Goal: Task Accomplishment & Management: Manage account settings

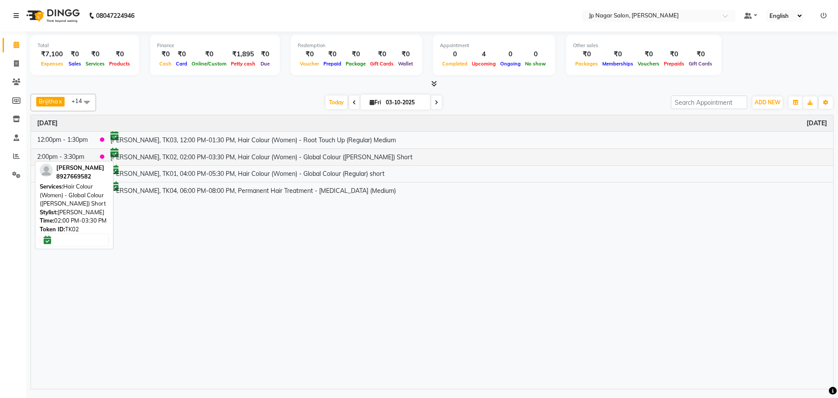
click at [134, 156] on td "nibedita, TK02, 02:00 PM-03:30 PM, Hair Colour (Women) - Global Colour (Tonning…" at bounding box center [468, 156] width 729 height 17
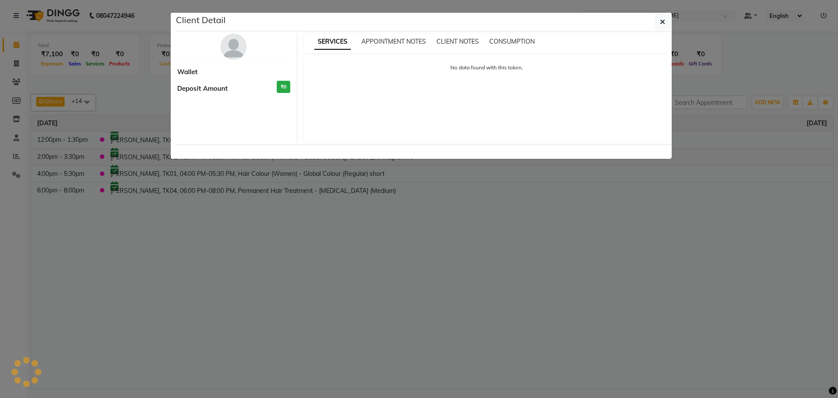
select select "6"
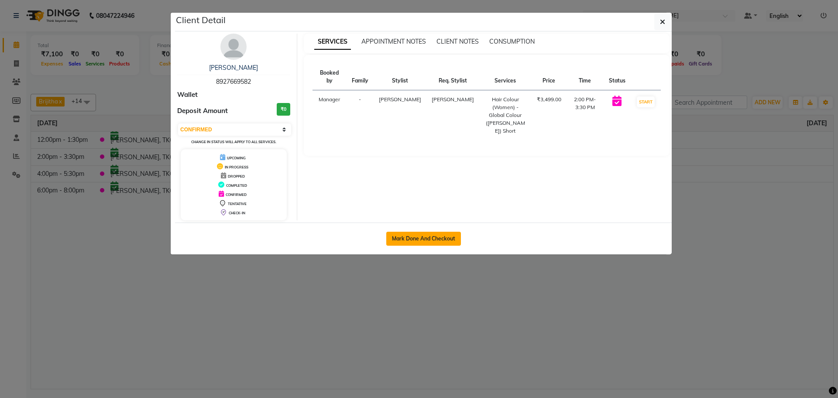
click at [410, 239] on button "Mark Done And Checkout" at bounding box center [423, 239] width 75 height 14
select select "service"
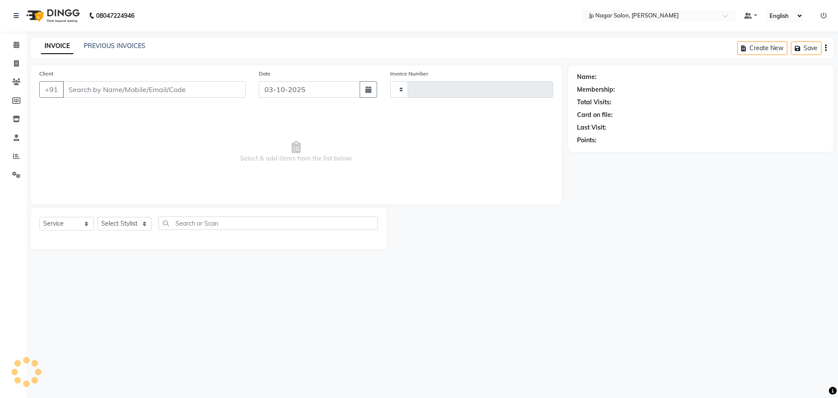
type input "0776"
select select "4852"
type input "8927669582"
select select "50073"
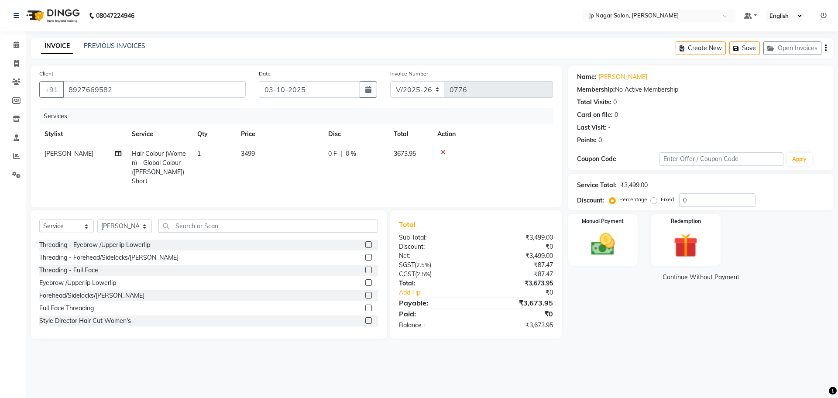
click at [254, 154] on span "3499" at bounding box center [248, 154] width 14 height 8
select select "50073"
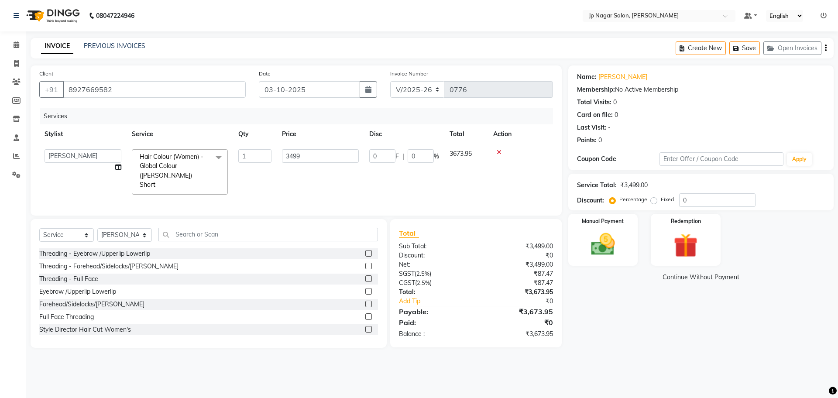
click at [305, 148] on td "3499" at bounding box center [320, 172] width 87 height 56
click at [221, 160] on span at bounding box center [218, 157] width 17 height 17
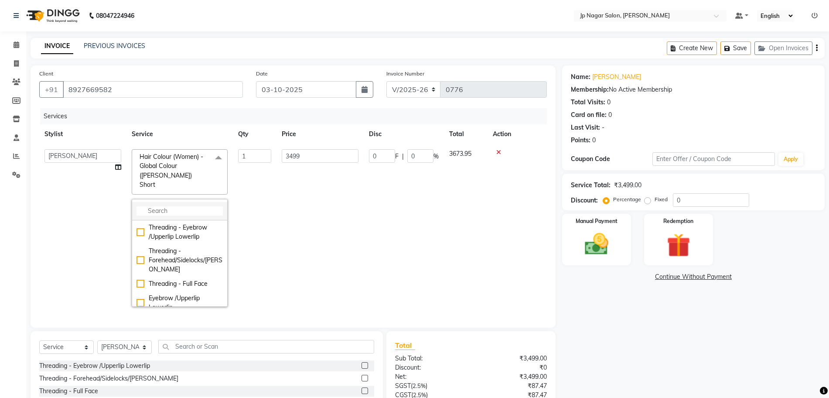
click at [192, 206] on input "multiselect-search" at bounding box center [180, 210] width 86 height 9
type input "bala"
click at [163, 247] on div "Hair Colour (Women) - Balayage Medium" at bounding box center [180, 256] width 86 height 18
checkbox input "true"
type input "5999"
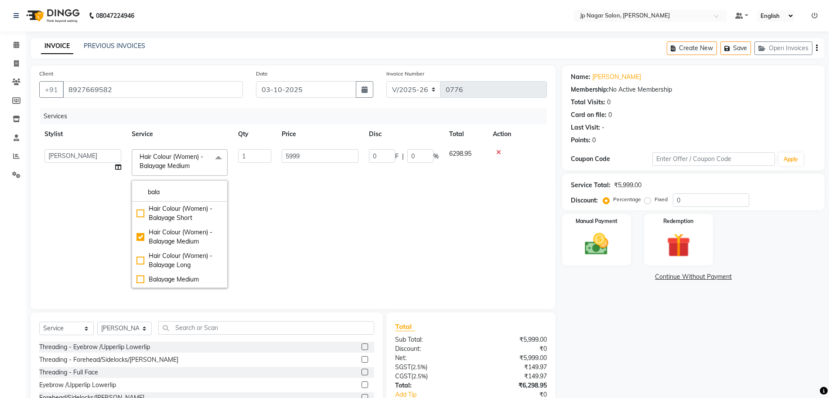
click at [303, 175] on td "5999" at bounding box center [320, 218] width 87 height 149
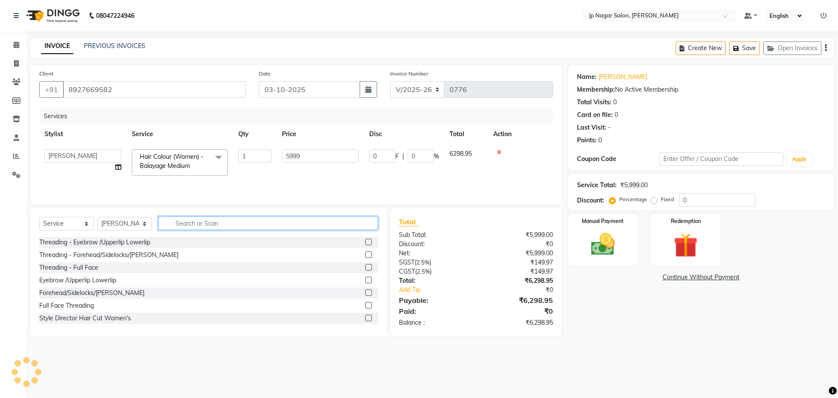
click at [235, 227] on input "text" at bounding box center [267, 223] width 219 height 14
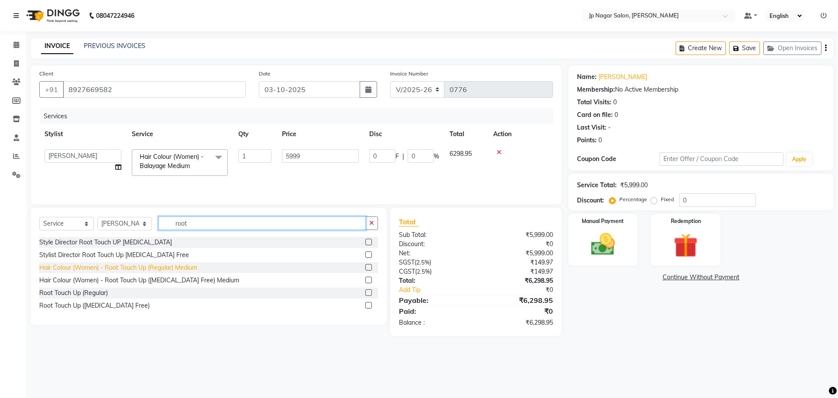
type input "root"
click at [123, 267] on div "Hair Colour (Women) - Root Touch Up (Regular) Medium" at bounding box center [118, 267] width 158 height 9
checkbox input "false"
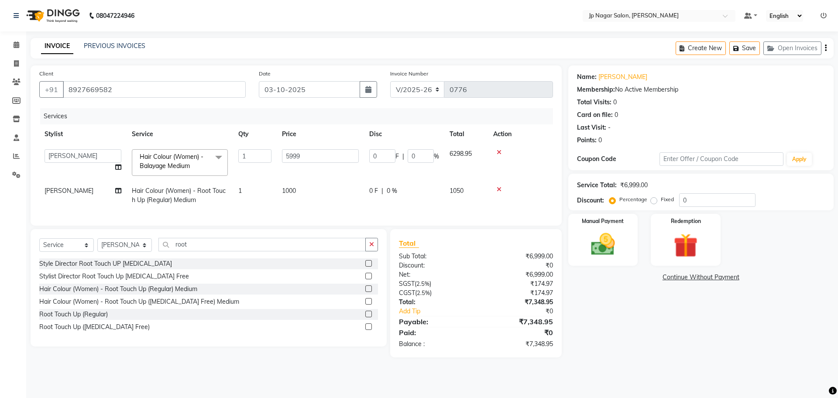
click at [289, 188] on span "1000" at bounding box center [289, 191] width 14 height 8
select select "50073"
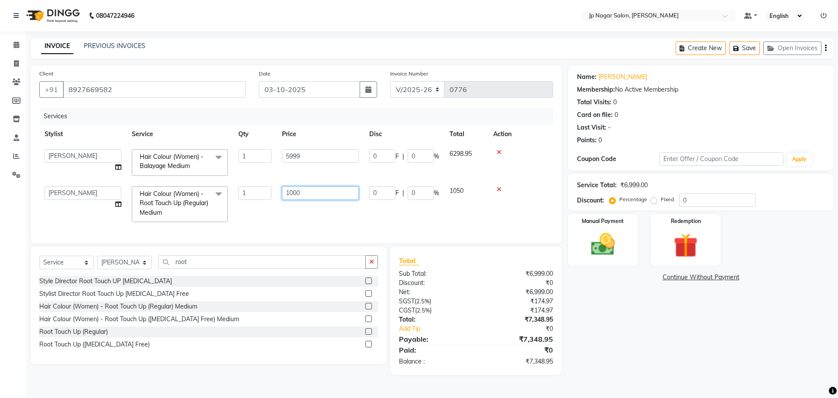
click at [319, 195] on input "1000" at bounding box center [320, 193] width 77 height 14
type input "1"
type input "2500"
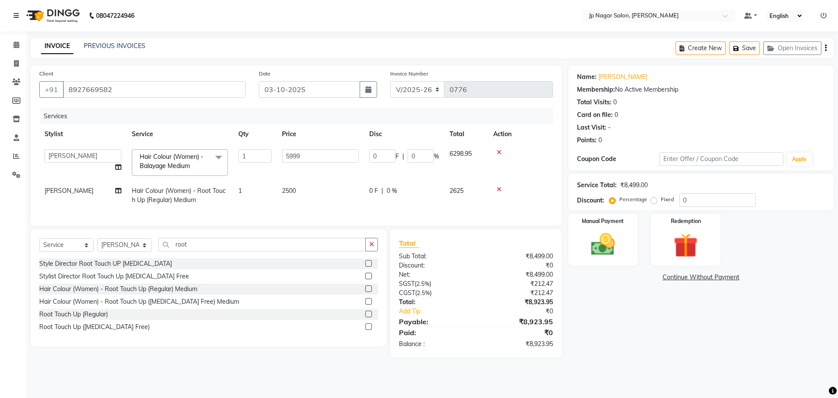
click at [300, 210] on div "Services Stylist Service Qty Price Disc Total Action Brijitha Jabin ahmed Jassi…" at bounding box center [296, 162] width 514 height 109
click at [316, 153] on input "5999" at bounding box center [320, 156] width 77 height 14
type input "5"
type input "6000"
click at [297, 200] on td "2500" at bounding box center [320, 195] width 87 height 29
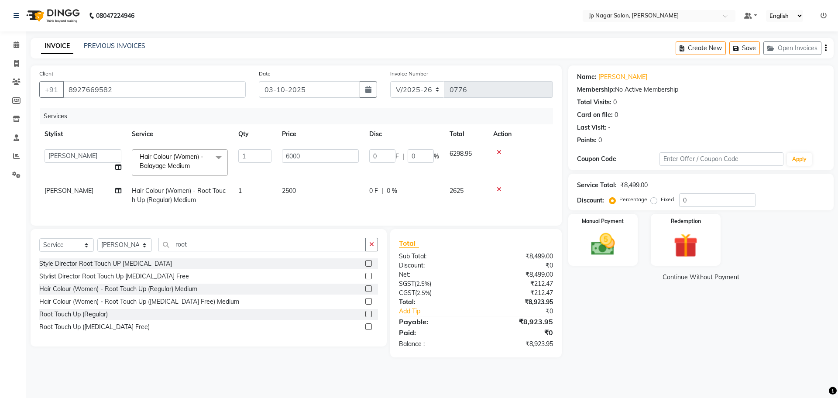
select select "50073"
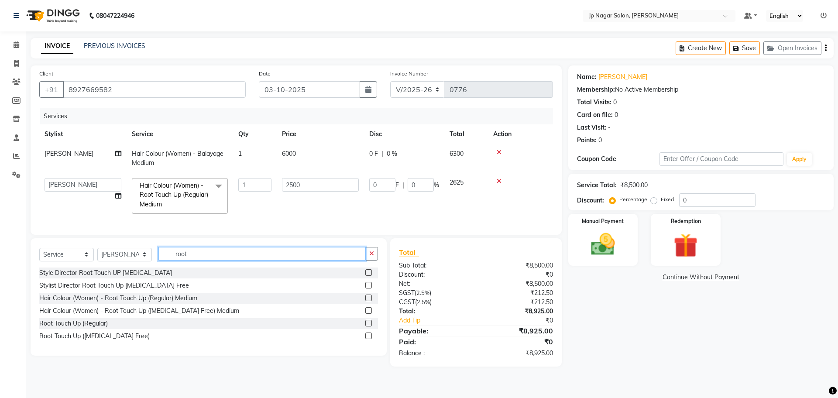
click at [240, 256] on input "root" at bounding box center [261, 254] width 207 height 14
type input "r"
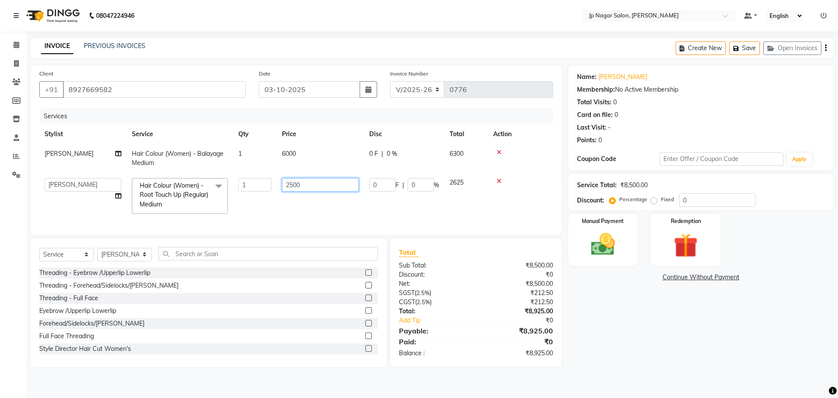
click at [305, 183] on input "2500" at bounding box center [320, 185] width 77 height 14
type input "2"
type input "1500"
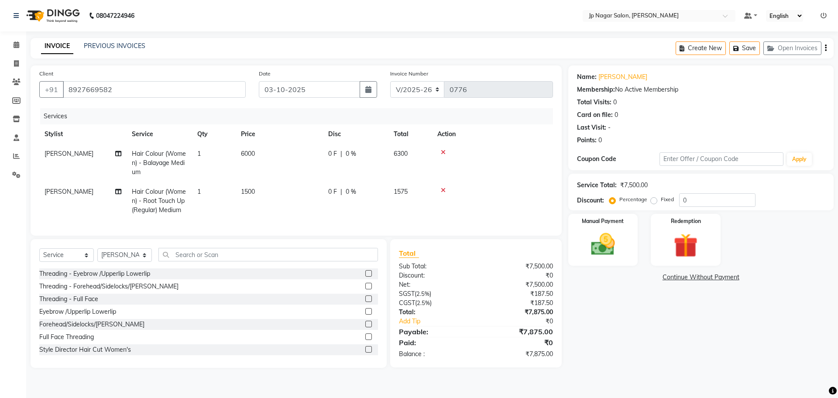
click at [278, 212] on td "1500" at bounding box center [279, 201] width 87 height 38
select select "50073"
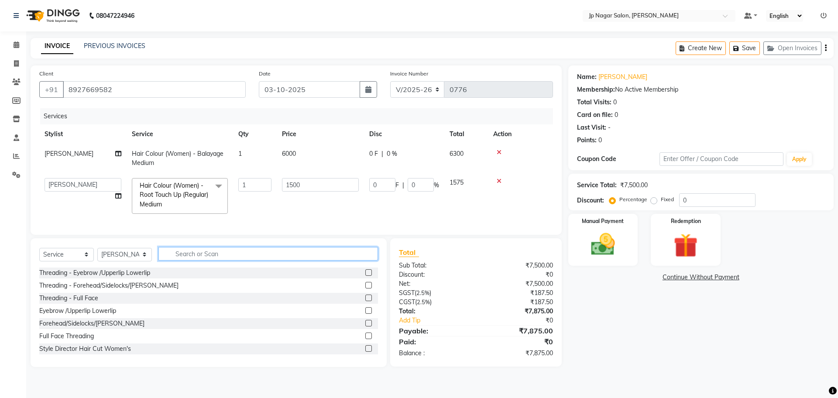
click at [253, 255] on input "text" at bounding box center [267, 254] width 219 height 14
type input "hair cut"
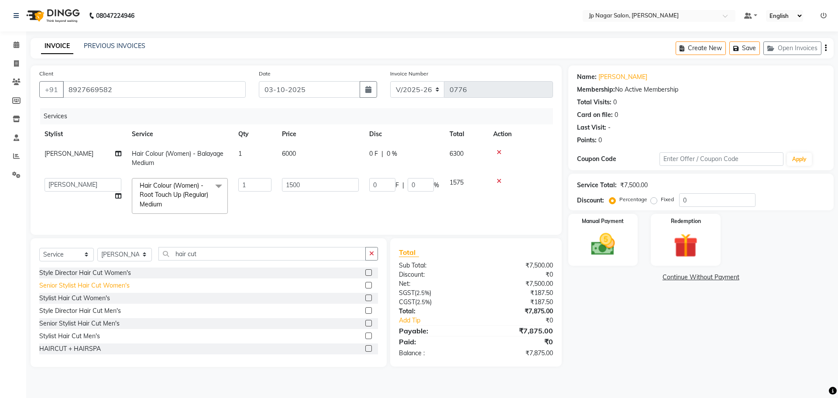
click at [101, 290] on div "Senior Stylist Hair Cut Women's" at bounding box center [84, 285] width 90 height 9
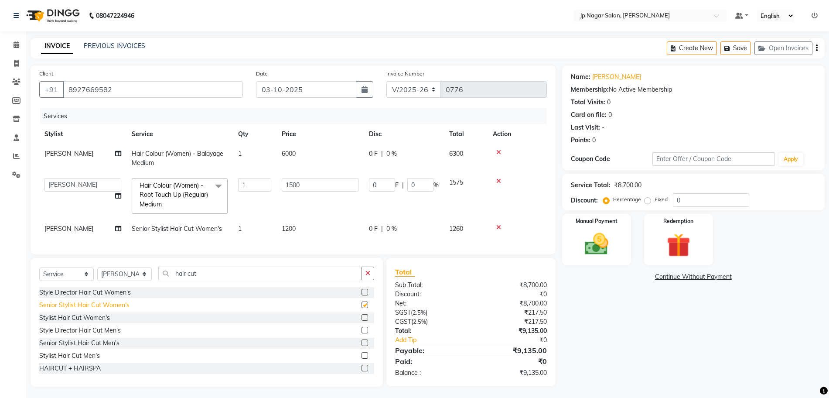
checkbox input "false"
click at [288, 226] on span "1200" at bounding box center [289, 229] width 14 height 8
select select "50073"
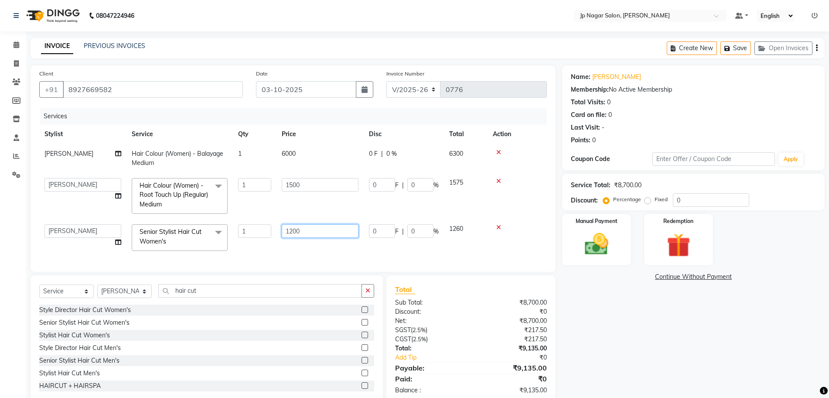
click at [308, 227] on input "1200" at bounding box center [320, 231] width 77 height 14
type input "1000"
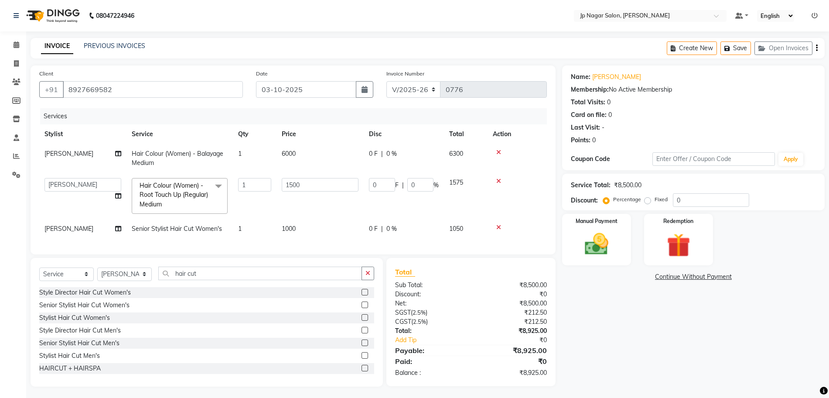
click at [298, 254] on div "Client +91 8927669582 Date 03-10-2025 Invoice Number V/2025 V/2025-26 0776 Serv…" at bounding box center [293, 159] width 525 height 189
click at [465, 345] on link "Add Tip" at bounding box center [437, 340] width 96 height 9
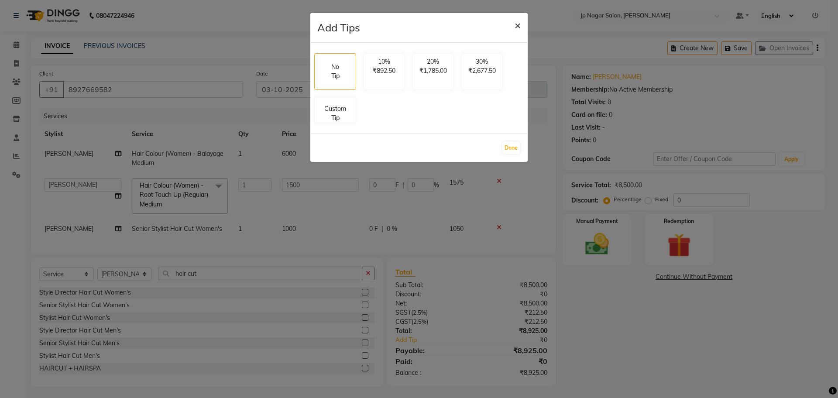
click at [519, 26] on span "×" at bounding box center [517, 24] width 6 height 13
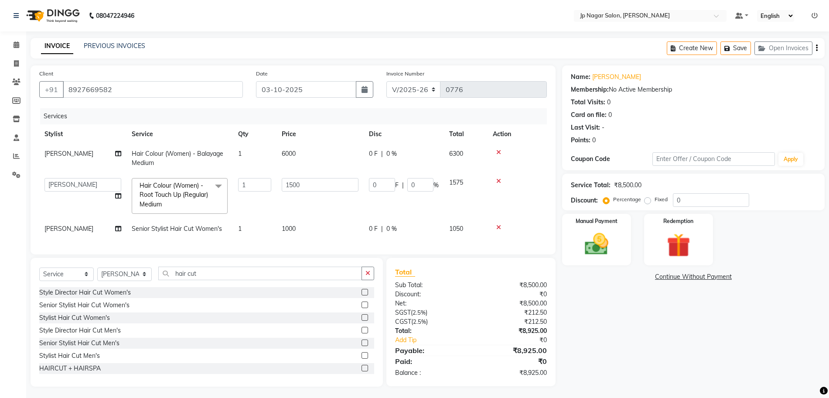
scroll to position [10, 0]
click at [501, 220] on td at bounding box center [517, 227] width 59 height 20
click at [498, 223] on icon at bounding box center [499, 226] width 5 height 6
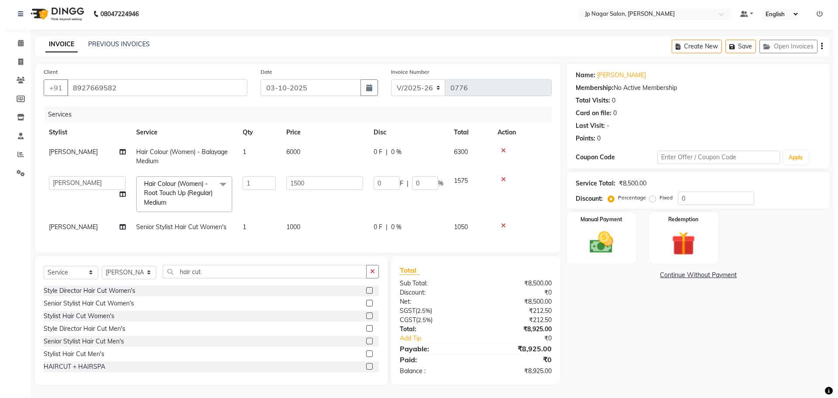
scroll to position [0, 0]
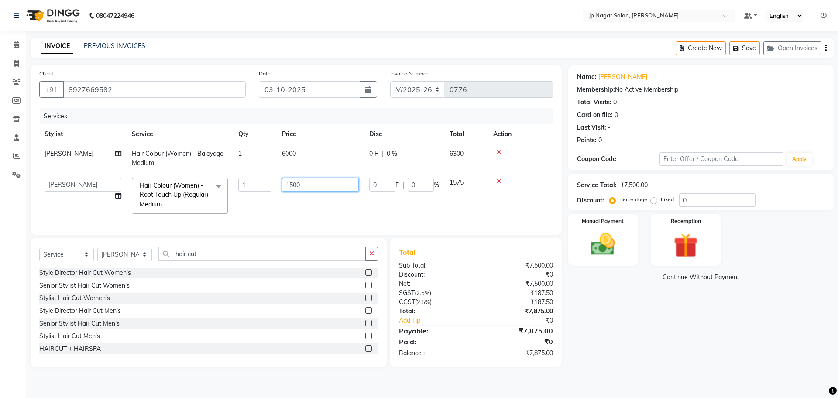
click at [312, 189] on input "1500" at bounding box center [320, 185] width 77 height 14
type input "1"
type input "2500"
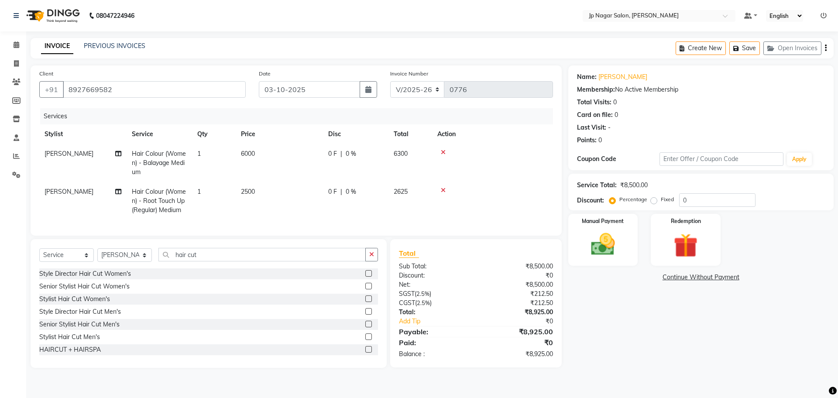
click at [300, 214] on td "2500" at bounding box center [279, 201] width 87 height 38
select select "50073"
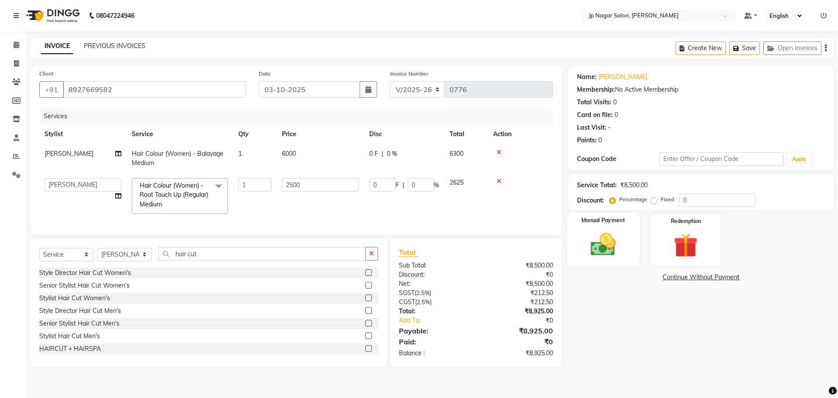
click at [605, 245] on img at bounding box center [603, 244] width 41 height 29
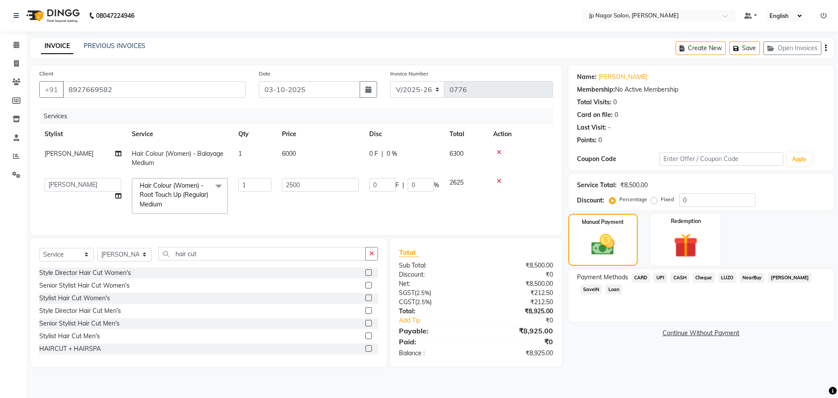
click at [658, 274] on span "UPI" at bounding box center [660, 278] width 14 height 10
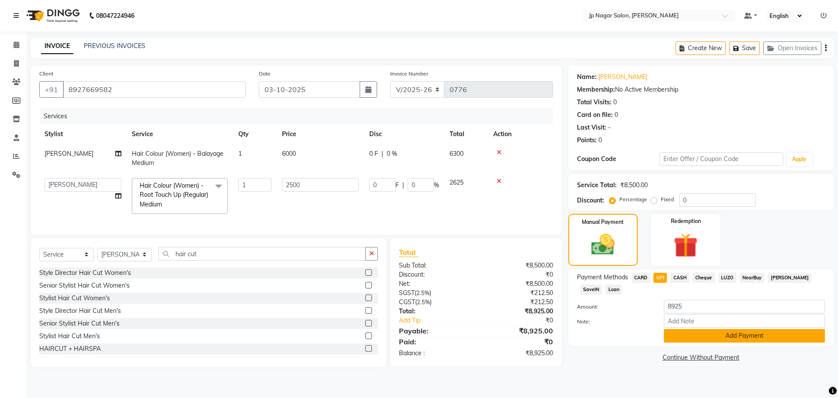
click at [723, 335] on button "Add Payment" at bounding box center [744, 336] width 161 height 14
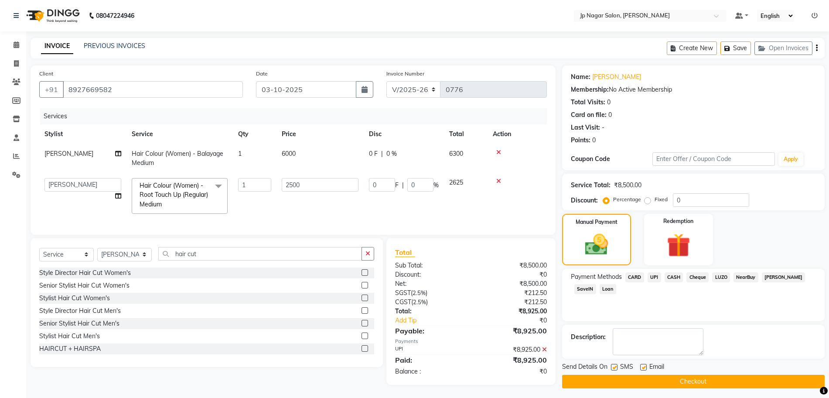
click at [700, 385] on button "Checkout" at bounding box center [693, 382] width 263 height 14
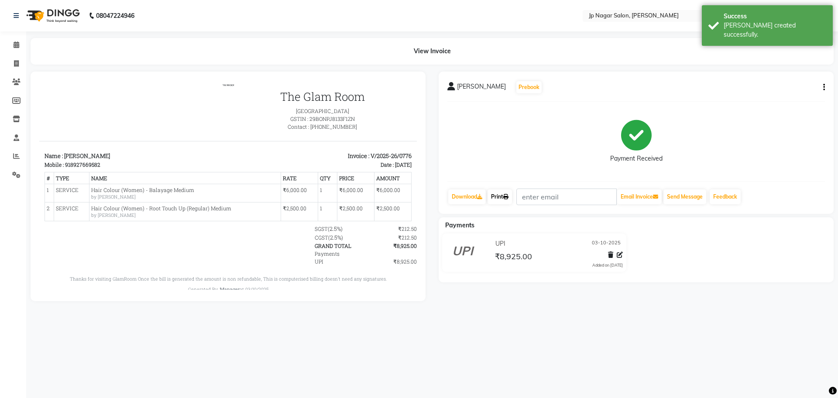
click at [507, 192] on link "Print" at bounding box center [499, 196] width 24 height 15
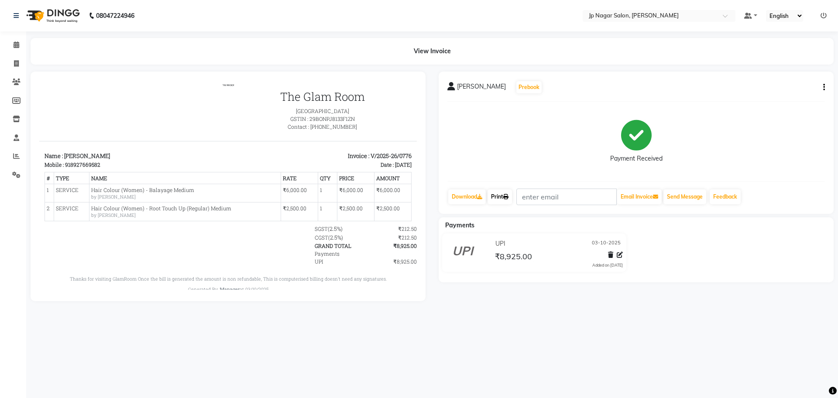
click at [499, 200] on link "Print" at bounding box center [499, 196] width 24 height 15
click at [16, 49] on span at bounding box center [16, 45] width 15 height 10
